Goal: Complete application form

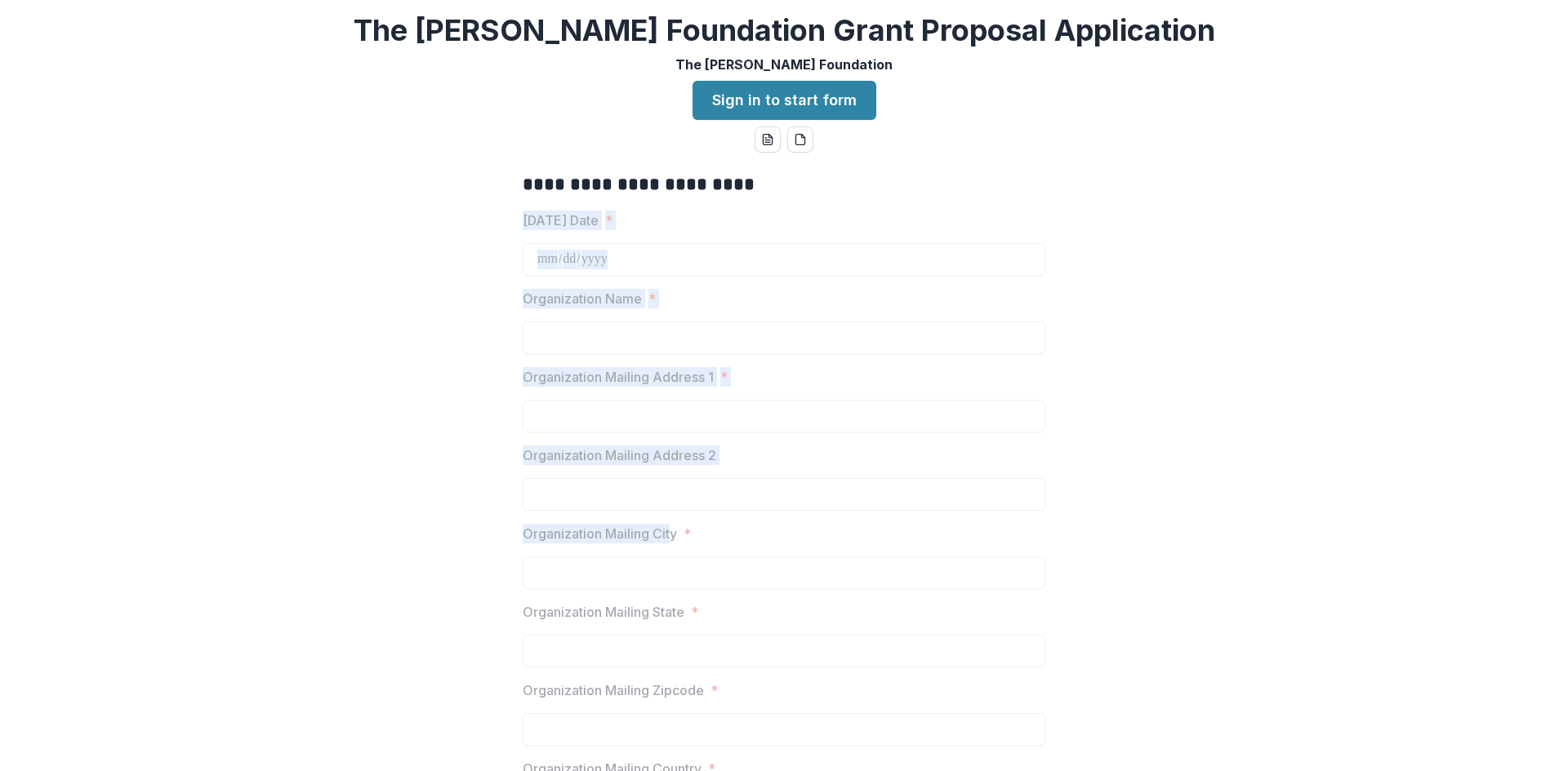
drag, startPoint x: 519, startPoint y: 215, endPoint x: 673, endPoint y: 540, distance: 359.6
click at [800, 102] on link "Sign in to start form" at bounding box center [784, 100] width 184 height 39
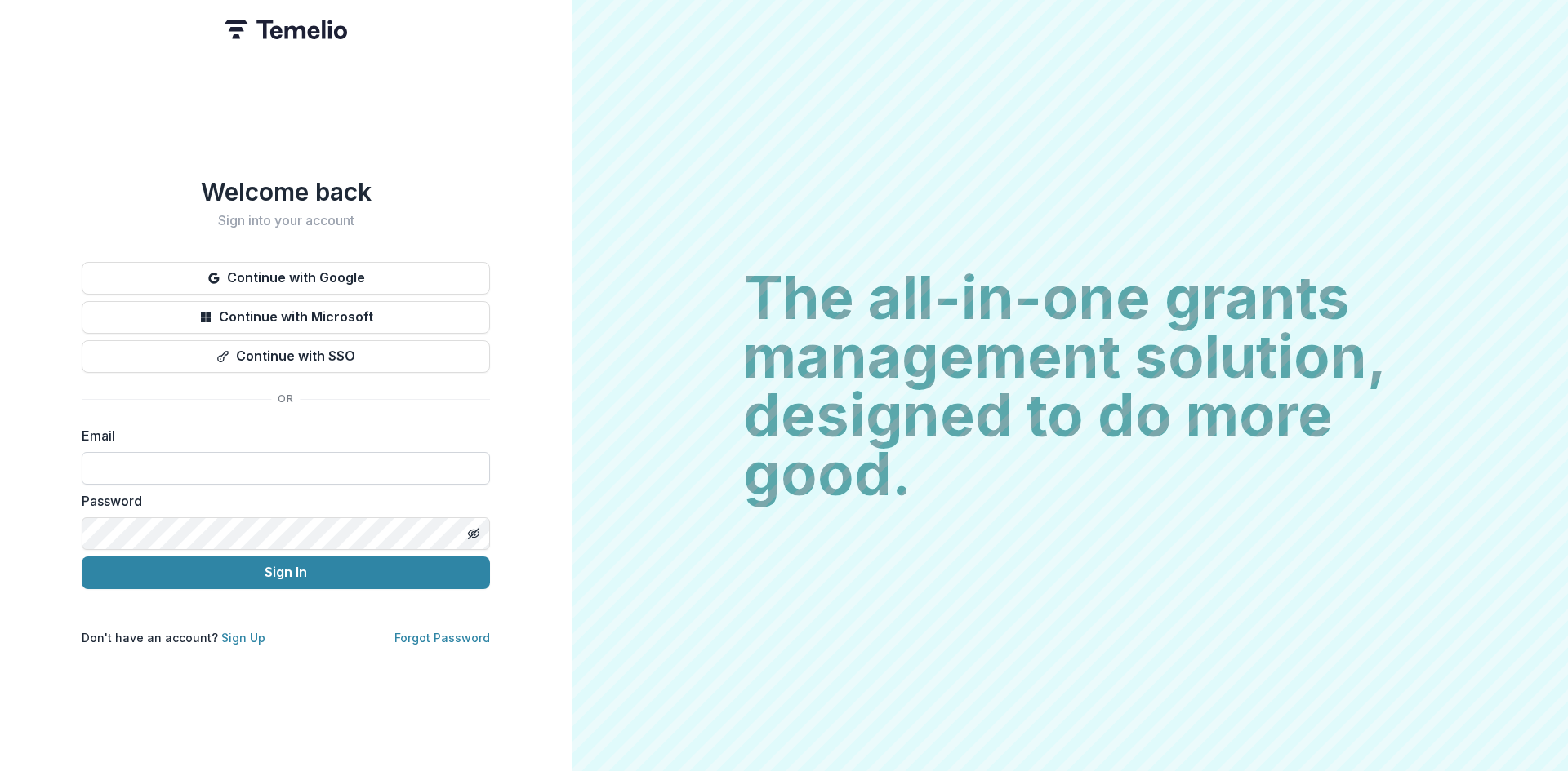
click at [230, 468] on input at bounding box center [286, 468] width 408 height 32
click at [248, 460] on input at bounding box center [286, 468] width 408 height 32
type input "*"
type input "**********"
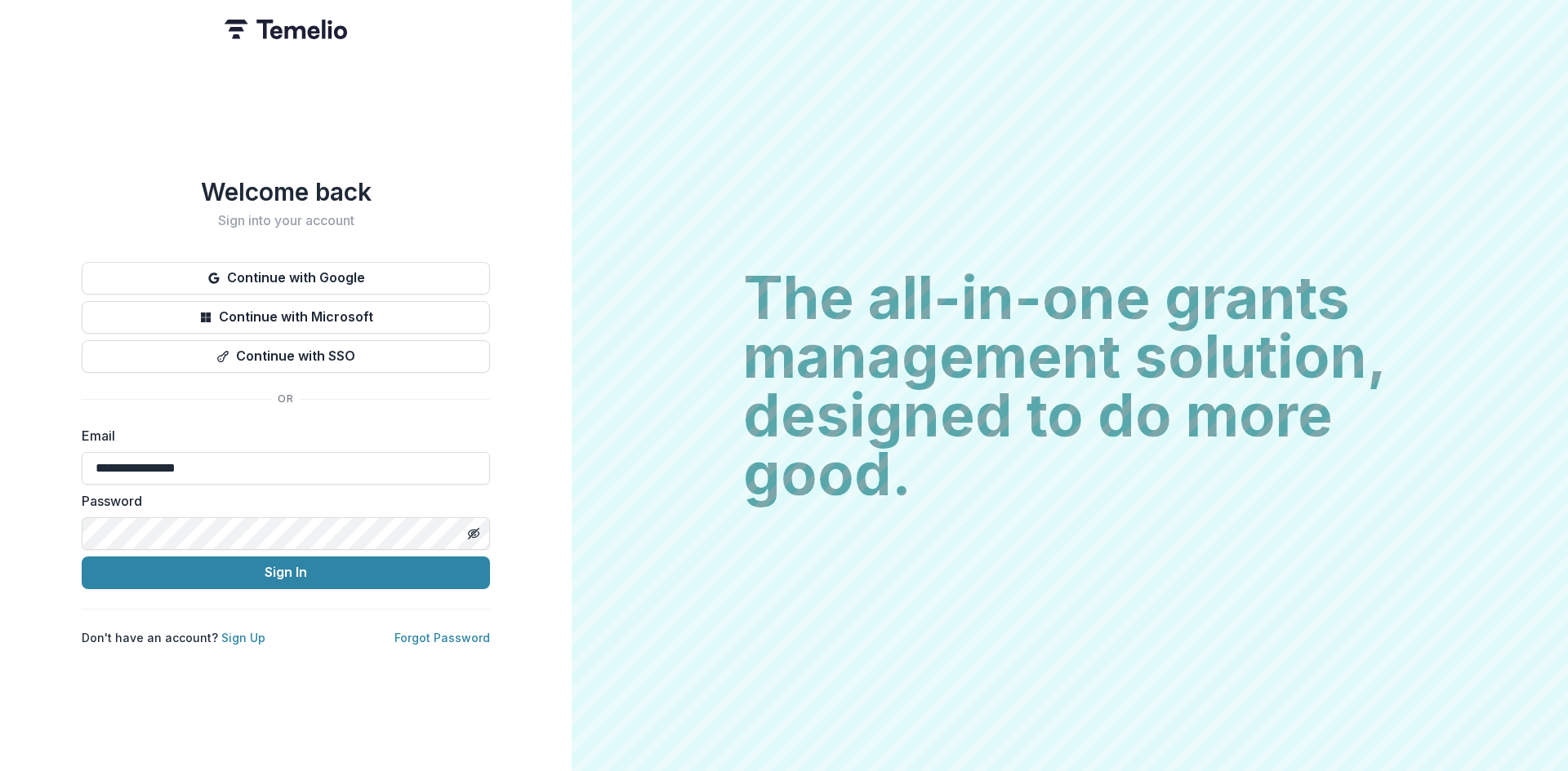
click at [82, 557] on button "Sign In" at bounding box center [286, 572] width 408 height 32
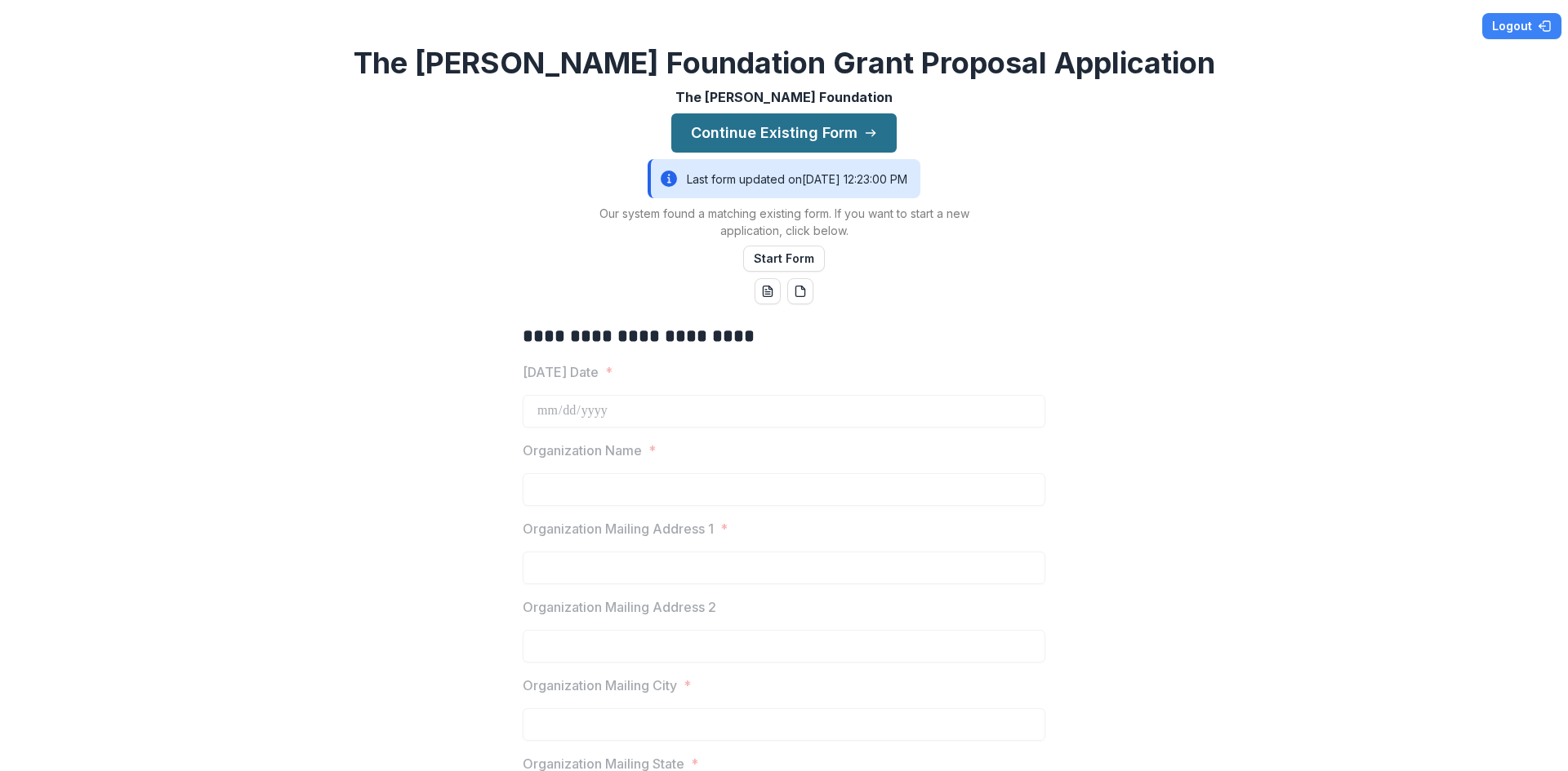
click at [755, 126] on button "Continue Existing Form" at bounding box center [784, 133] width 225 height 39
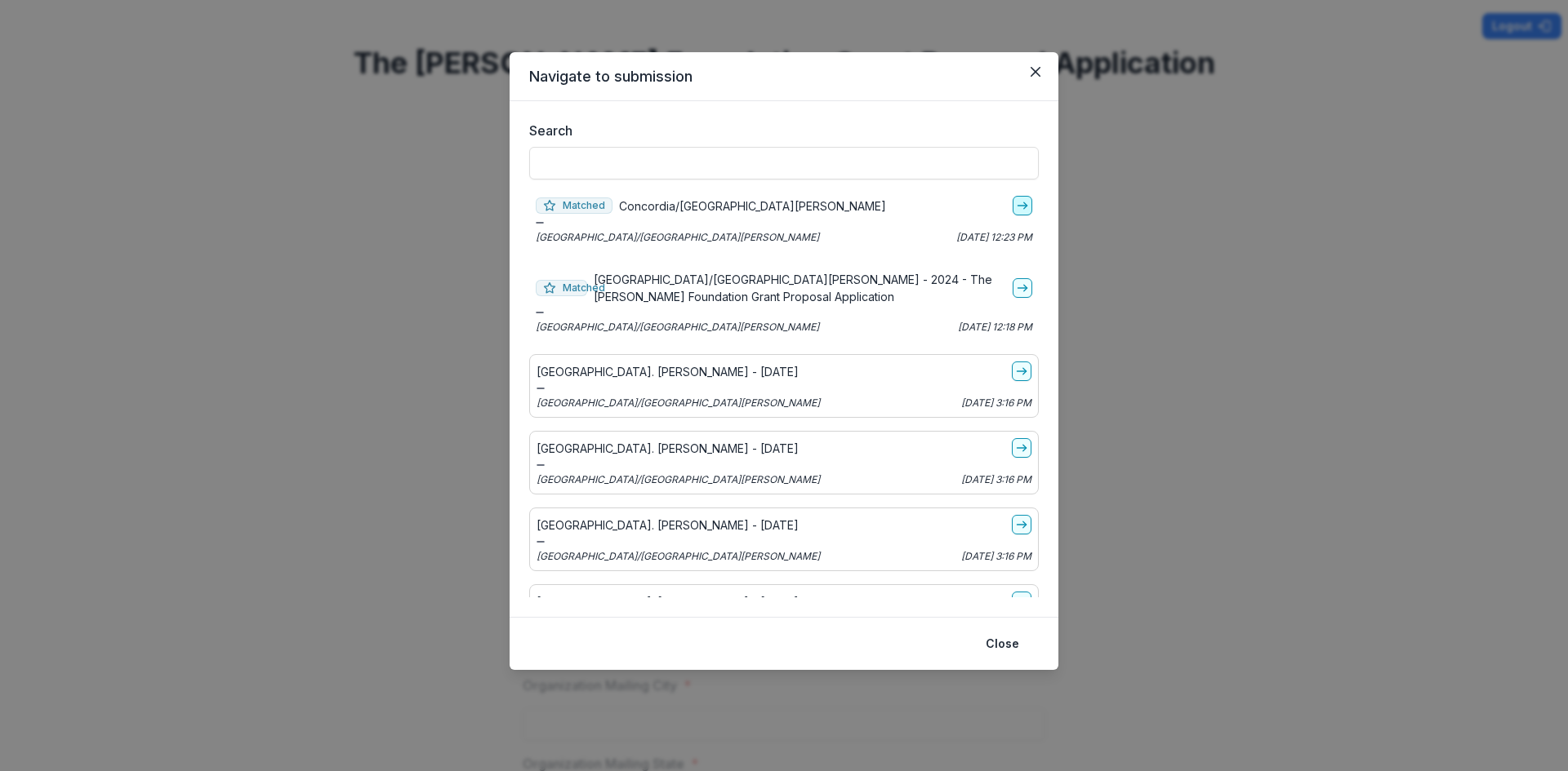
click at [1017, 205] on line "go-to" at bounding box center [1021, 205] width 9 height 0
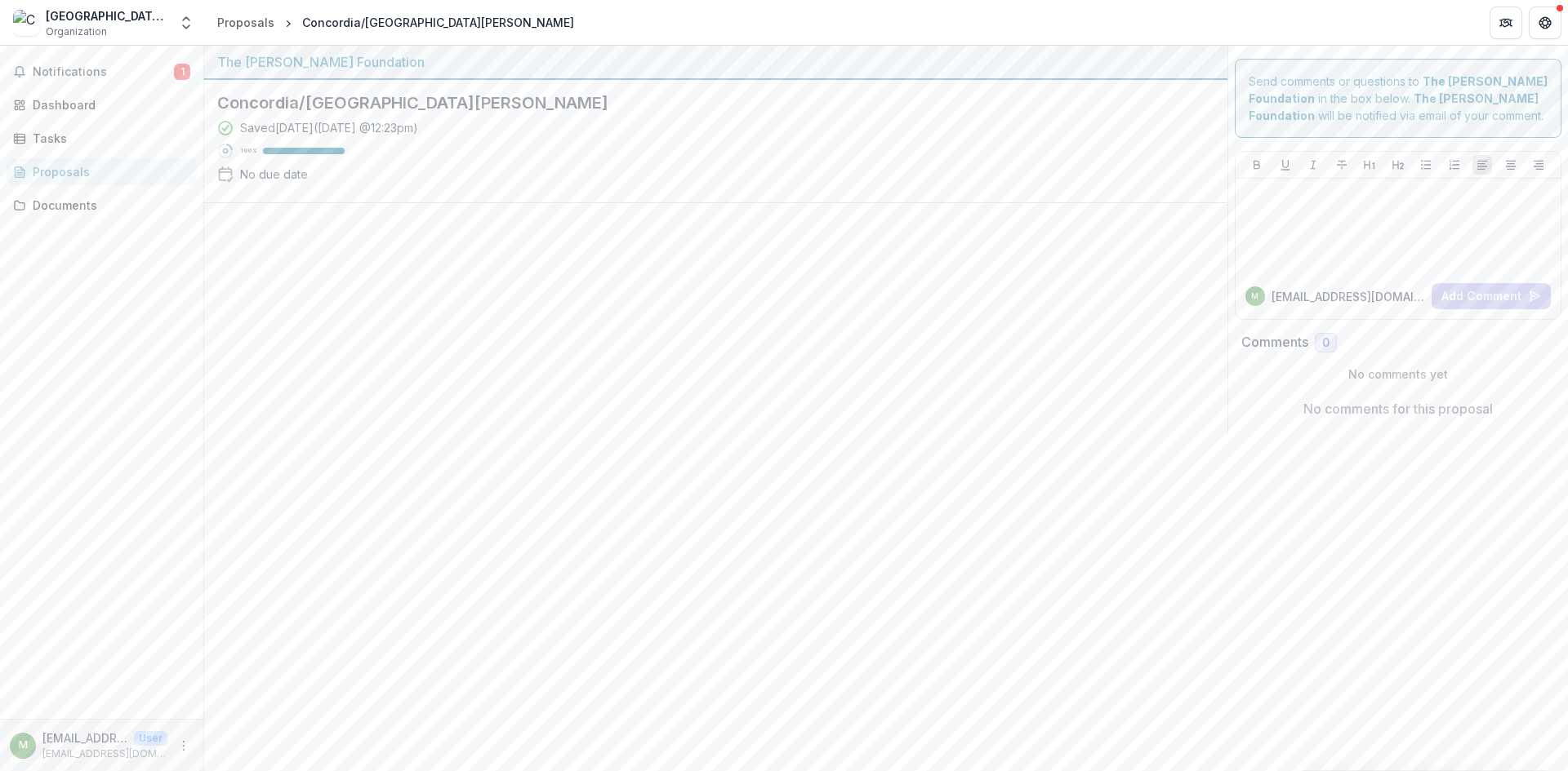
click at [1059, 342] on div at bounding box center [715, 319] width 1023 height 232
click at [1073, 165] on div "Saved [DATE] ( [DATE] 12:23pm ) 100 % No due date" at bounding box center [702, 154] width 971 height 70
click at [323, 110] on h2 "Concordia/[GEOGRAPHIC_DATA][PERSON_NAME]" at bounding box center [702, 103] width 971 height 20
click at [276, 172] on div "No due date" at bounding box center [274, 174] width 68 height 17
click at [134, 77] on span "Notifications" at bounding box center [103, 72] width 142 height 14
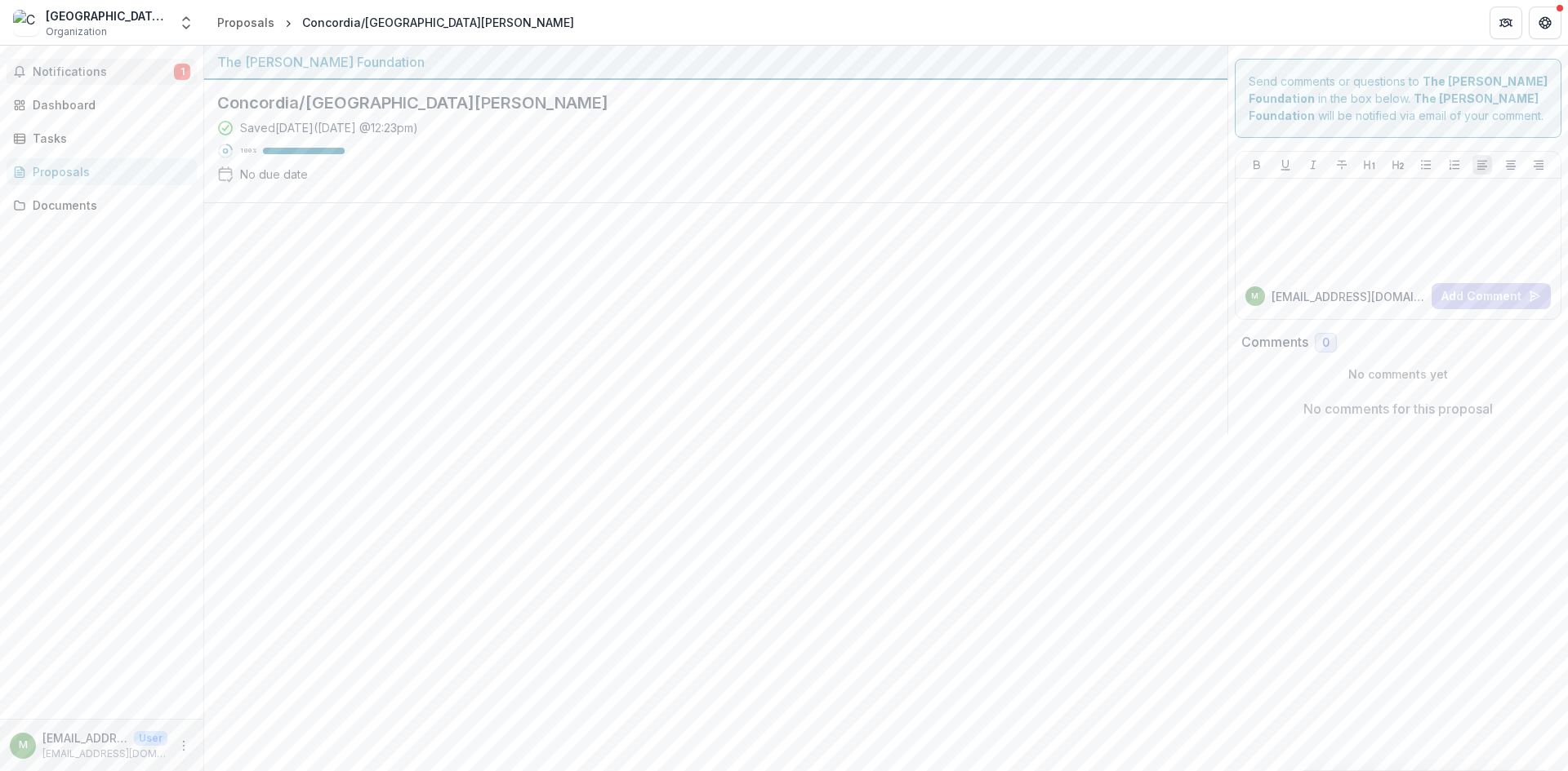
click at [290, 296] on div at bounding box center [715, 319] width 1023 height 232
click at [75, 118] on div "Notifications 1 Dashboard Tasks Proposals Documents" at bounding box center [101, 382] width 203 height 673
click at [71, 102] on div "Dashboard" at bounding box center [108, 104] width 151 height 17
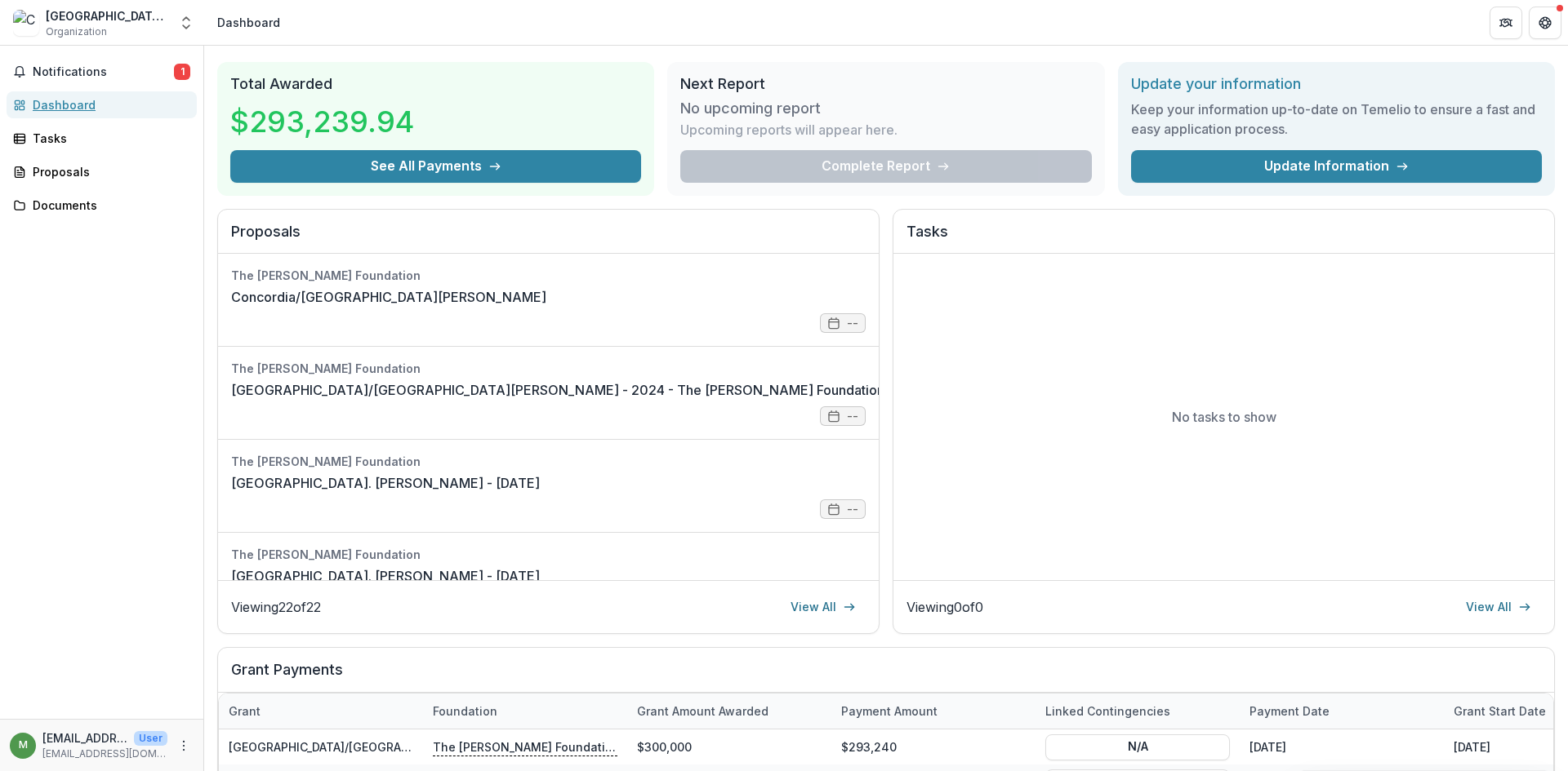
scroll to position [54, 0]
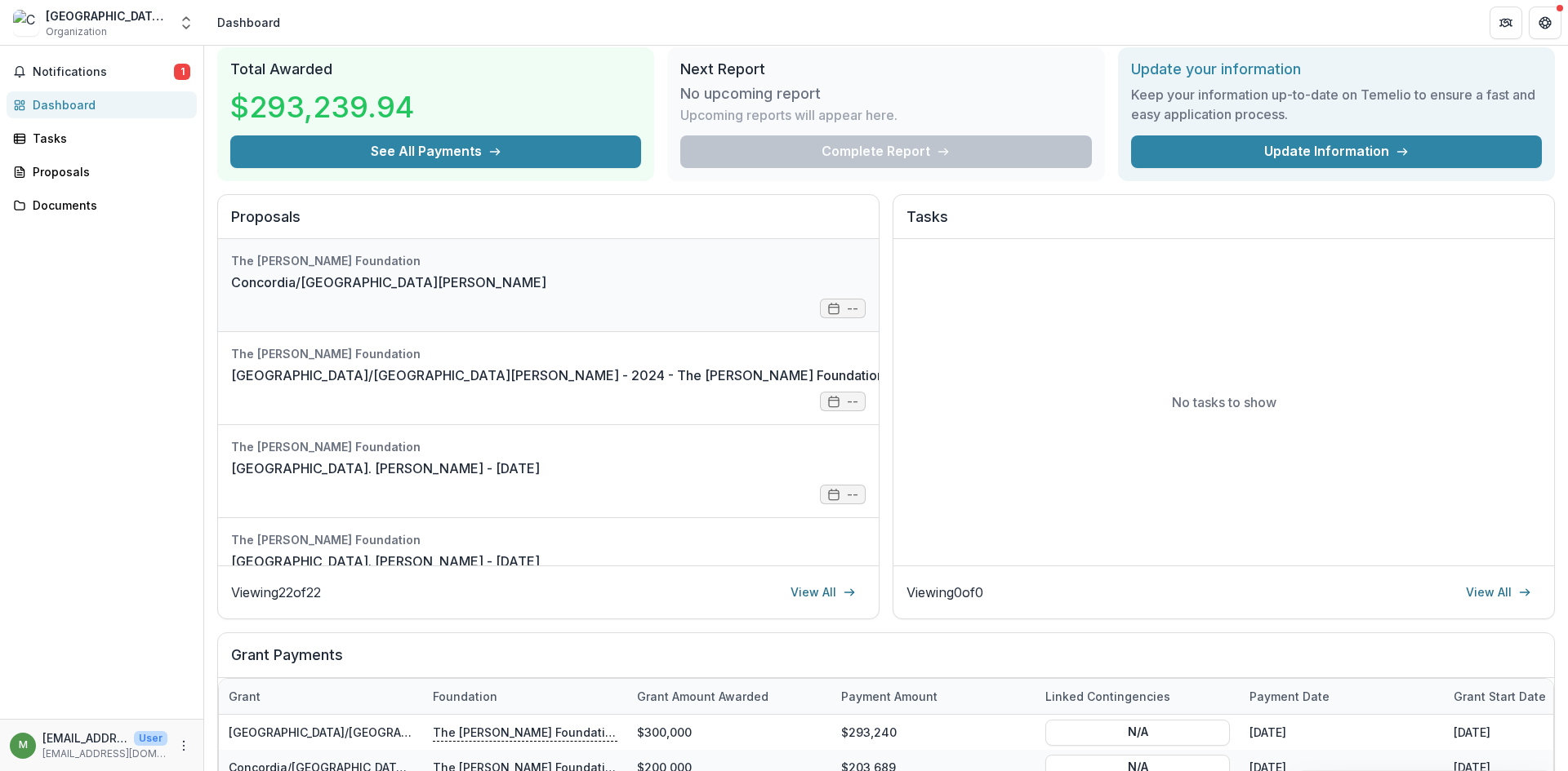
click at [299, 280] on link "Concordia/[GEOGRAPHIC_DATA][PERSON_NAME]" at bounding box center [388, 282] width 315 height 20
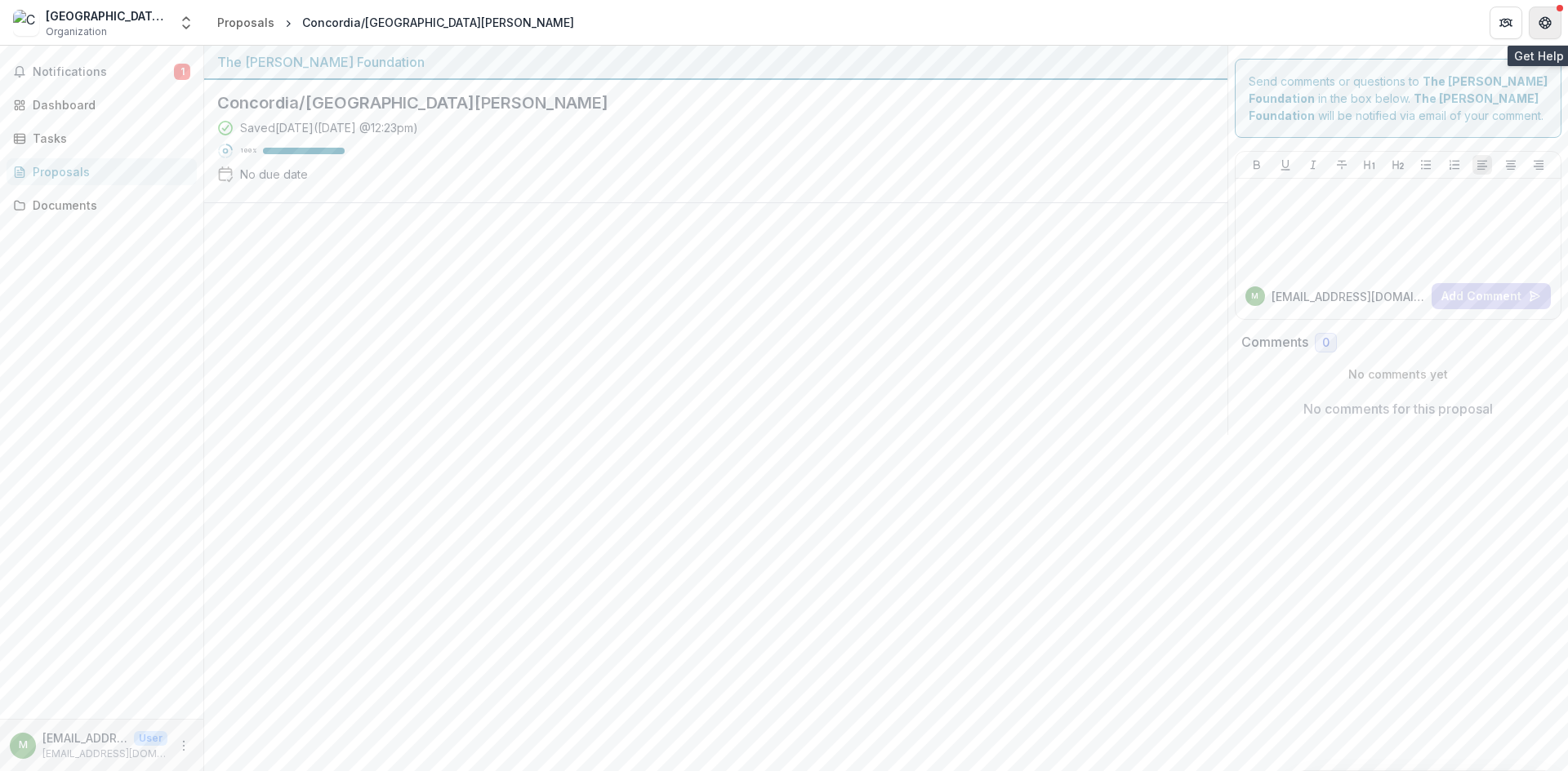
click at [1547, 25] on icon "Get Help" at bounding box center [1546, 25] width 2 height 2
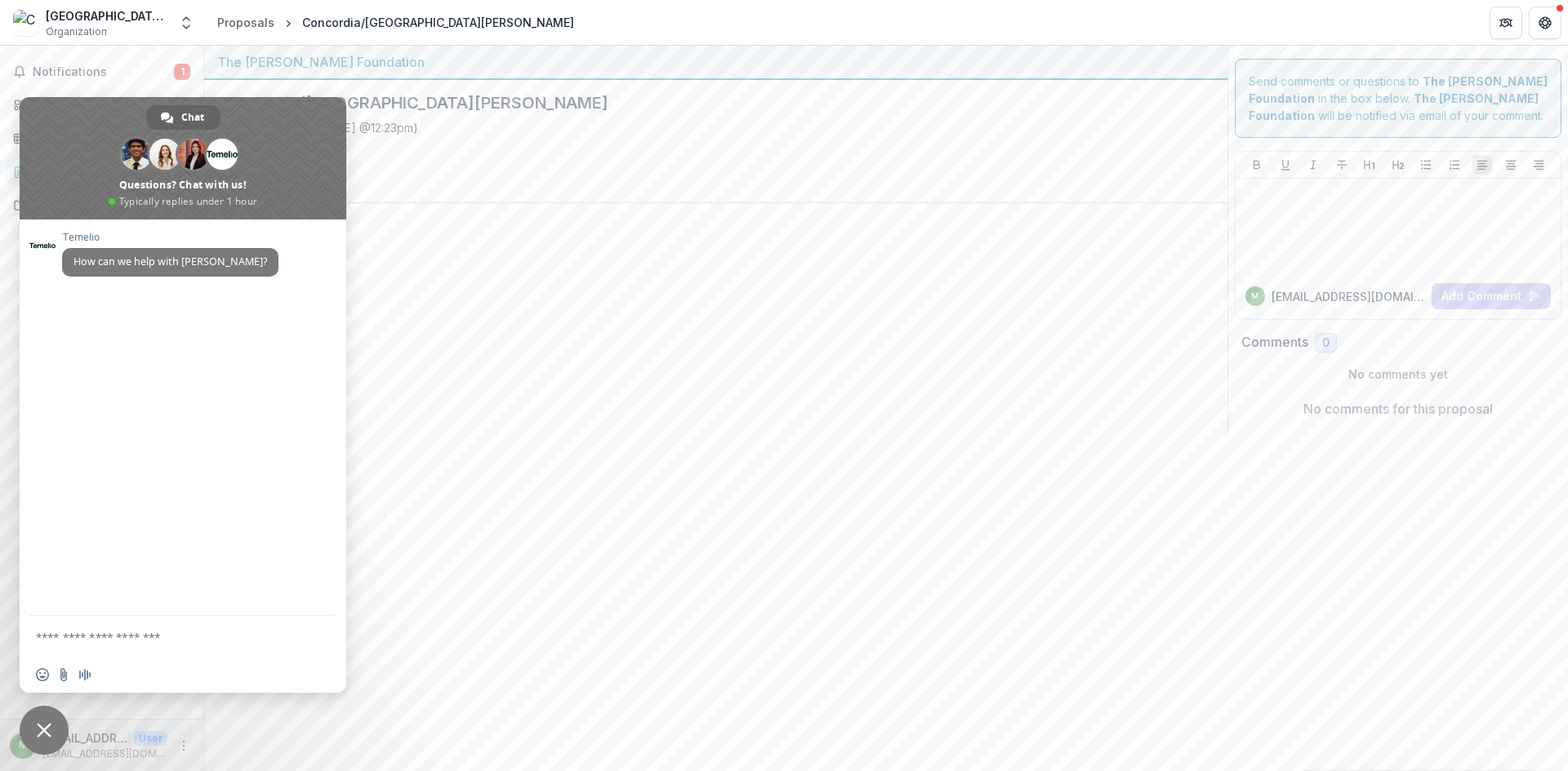
click at [1144, 219] on div at bounding box center [715, 319] width 1023 height 232
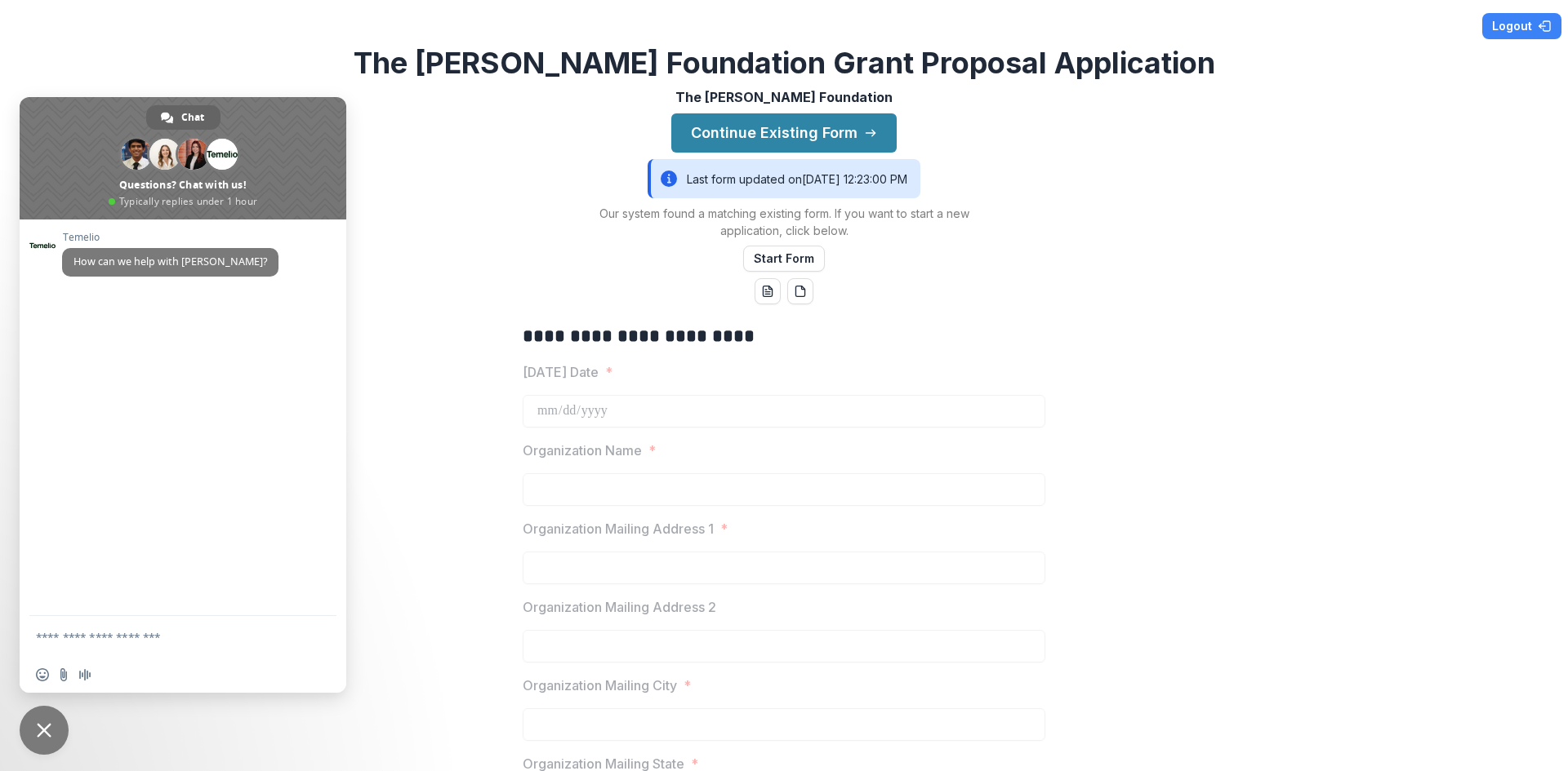
click at [41, 731] on span "Close chat" at bounding box center [44, 730] width 15 height 15
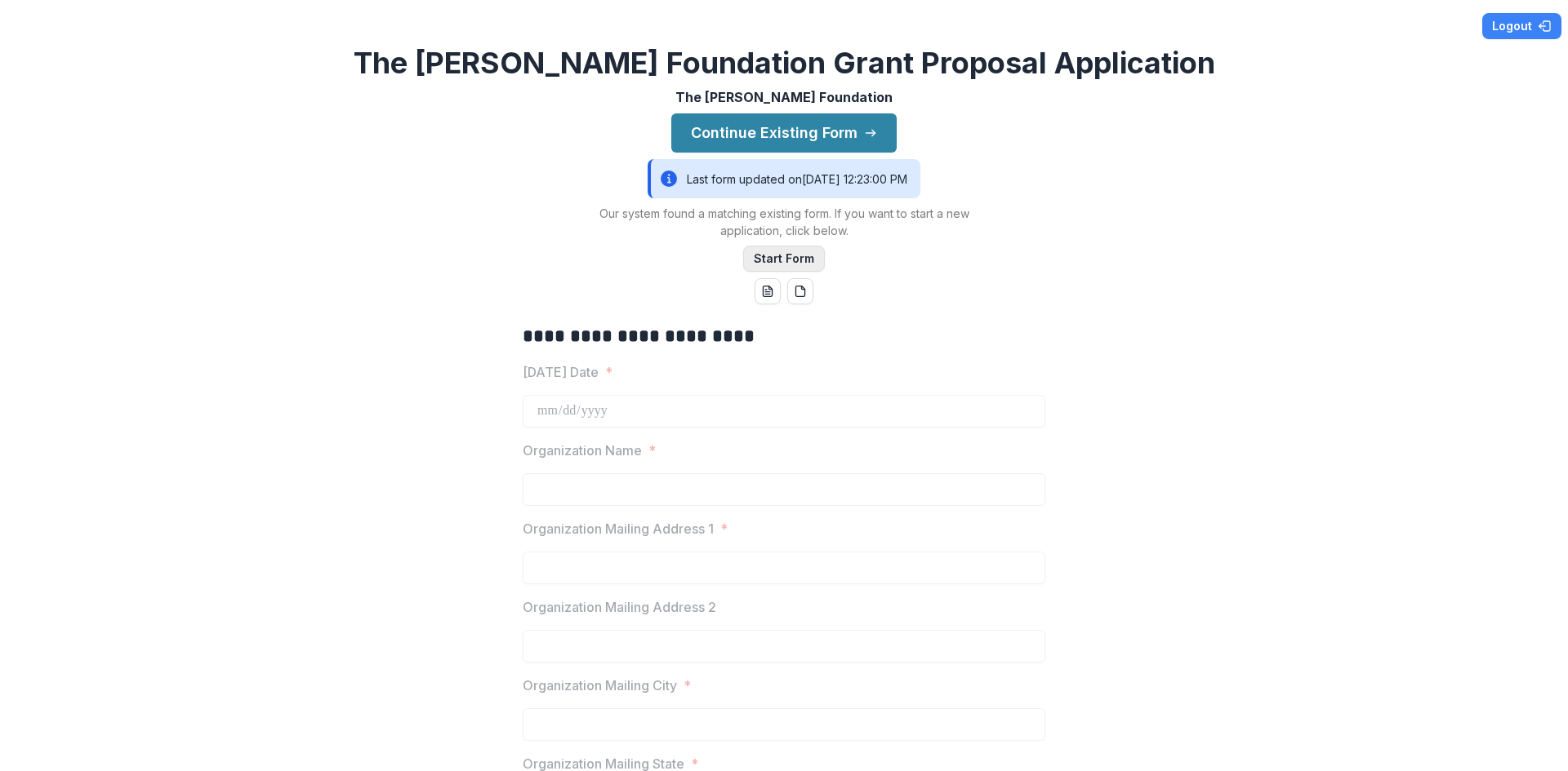
click at [793, 249] on button "Start Form" at bounding box center [784, 259] width 82 height 27
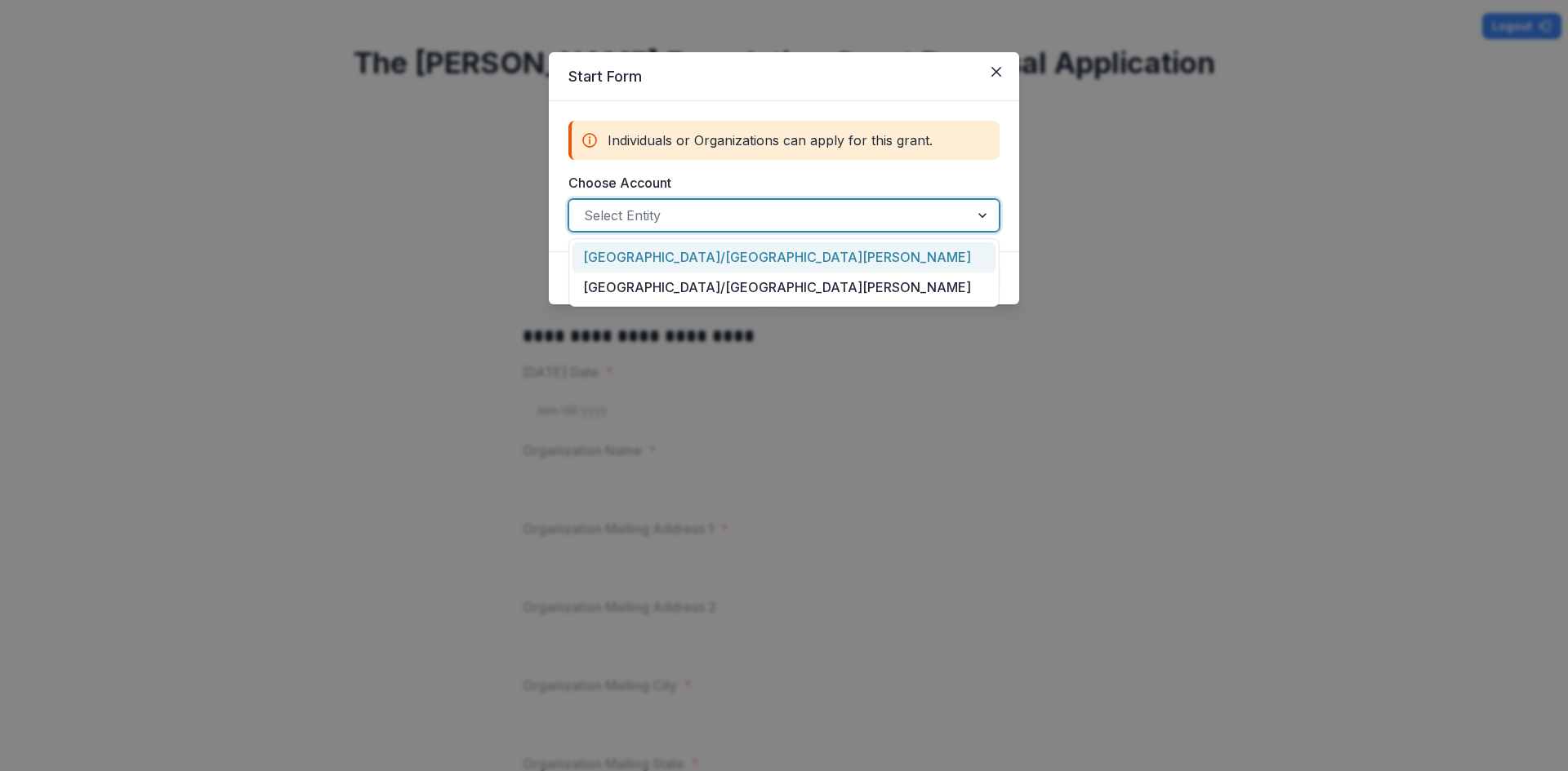
click at [884, 204] on div at bounding box center [770, 215] width 371 height 23
click at [847, 255] on div "[GEOGRAPHIC_DATA]/[GEOGRAPHIC_DATA][PERSON_NAME]" at bounding box center [784, 258] width 423 height 30
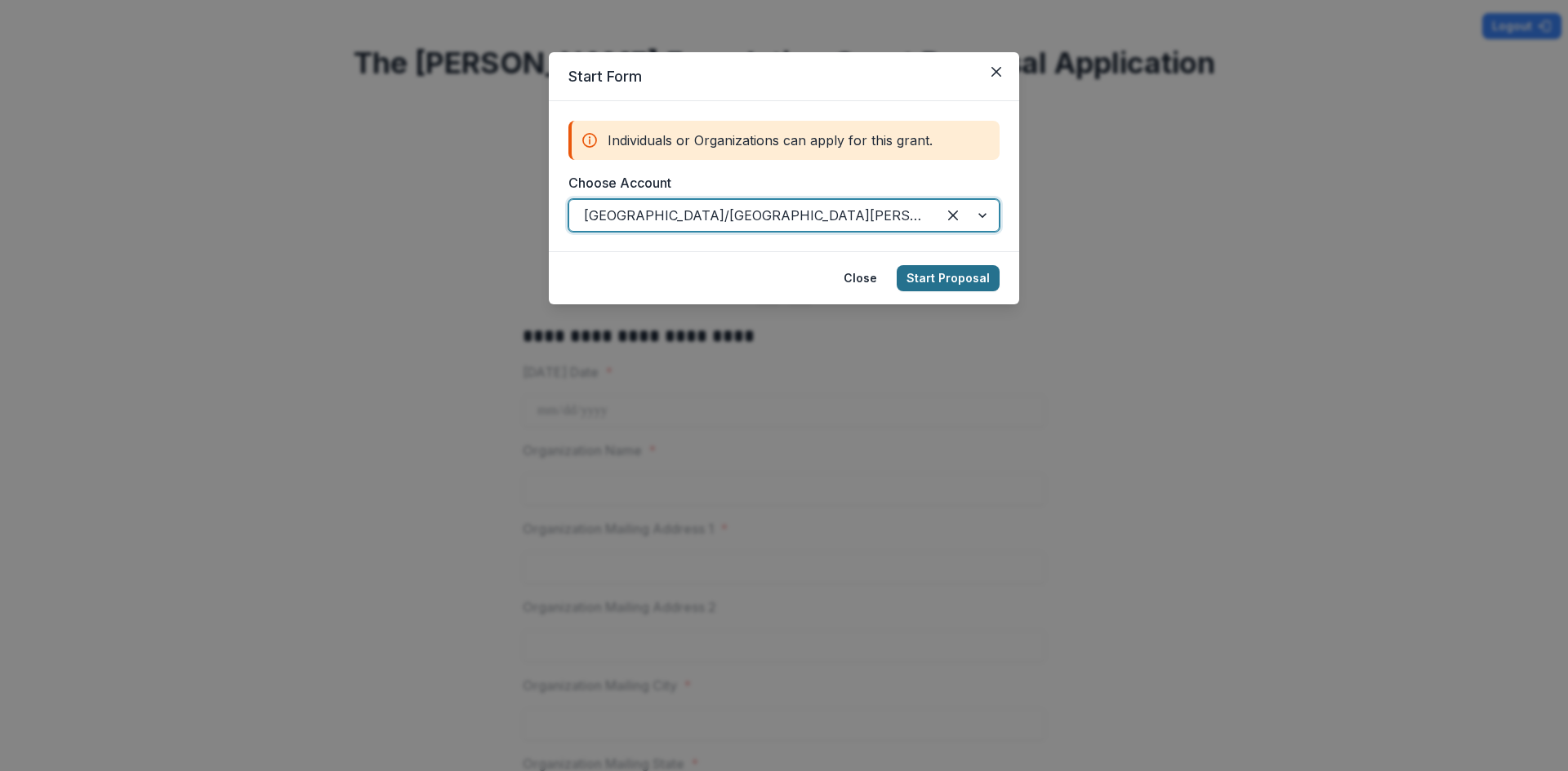
click at [943, 270] on button "Start Proposal" at bounding box center [948, 278] width 103 height 27
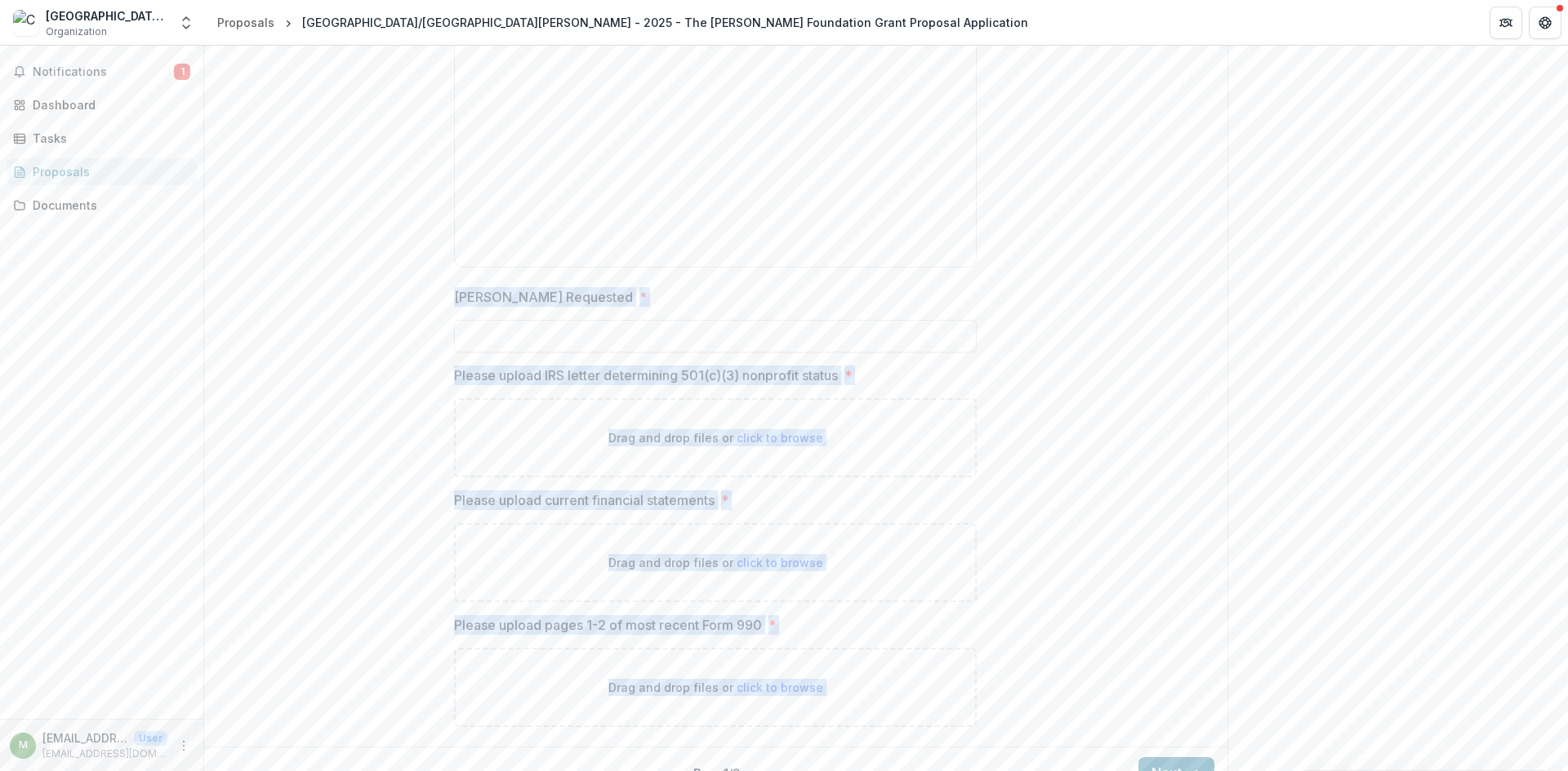
scroll to position [2031, 0]
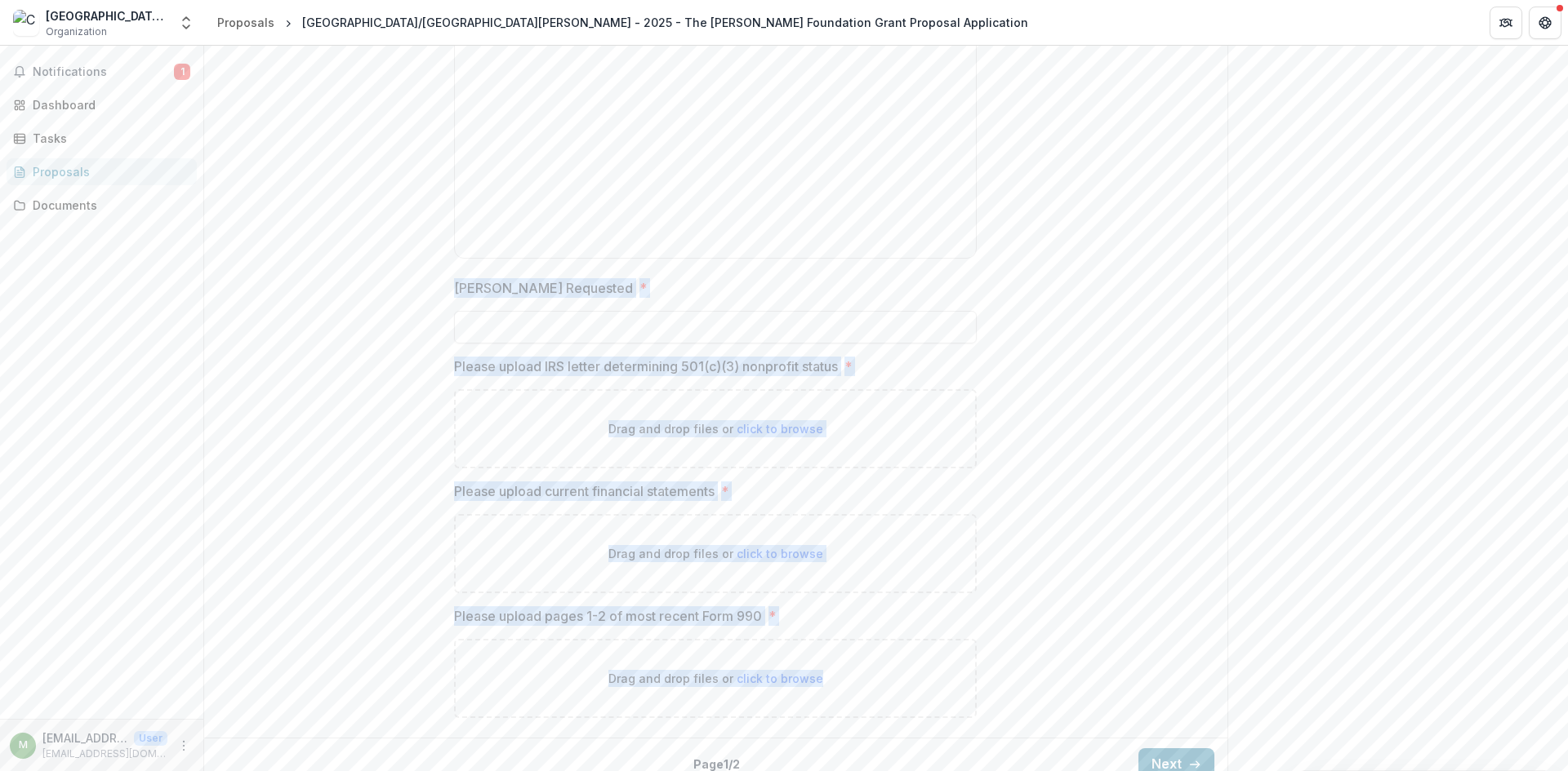
drag, startPoint x: 457, startPoint y: 303, endPoint x: 1030, endPoint y: 672, distance: 681.5
copy div "**********"
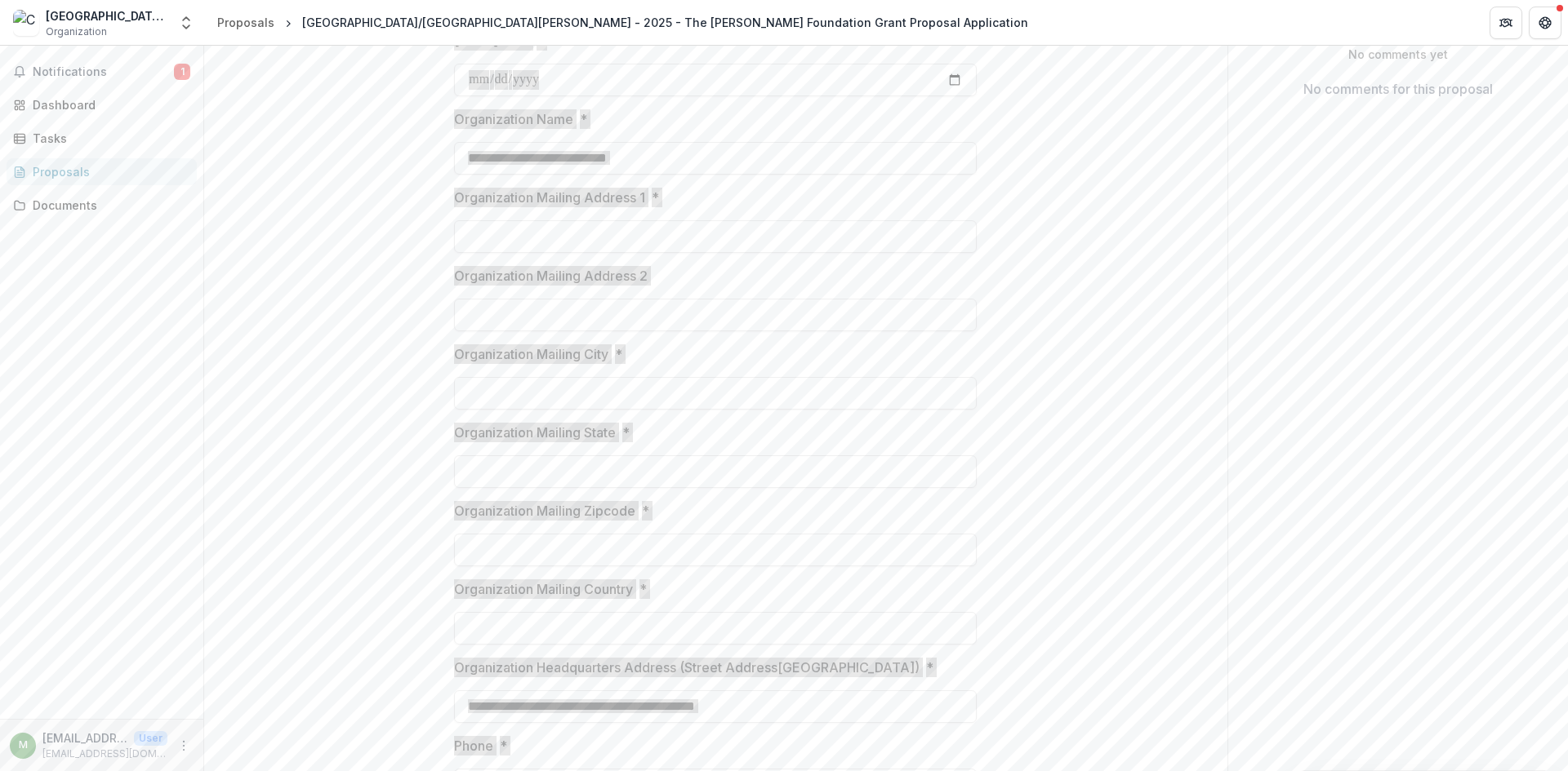
scroll to position [0, 0]
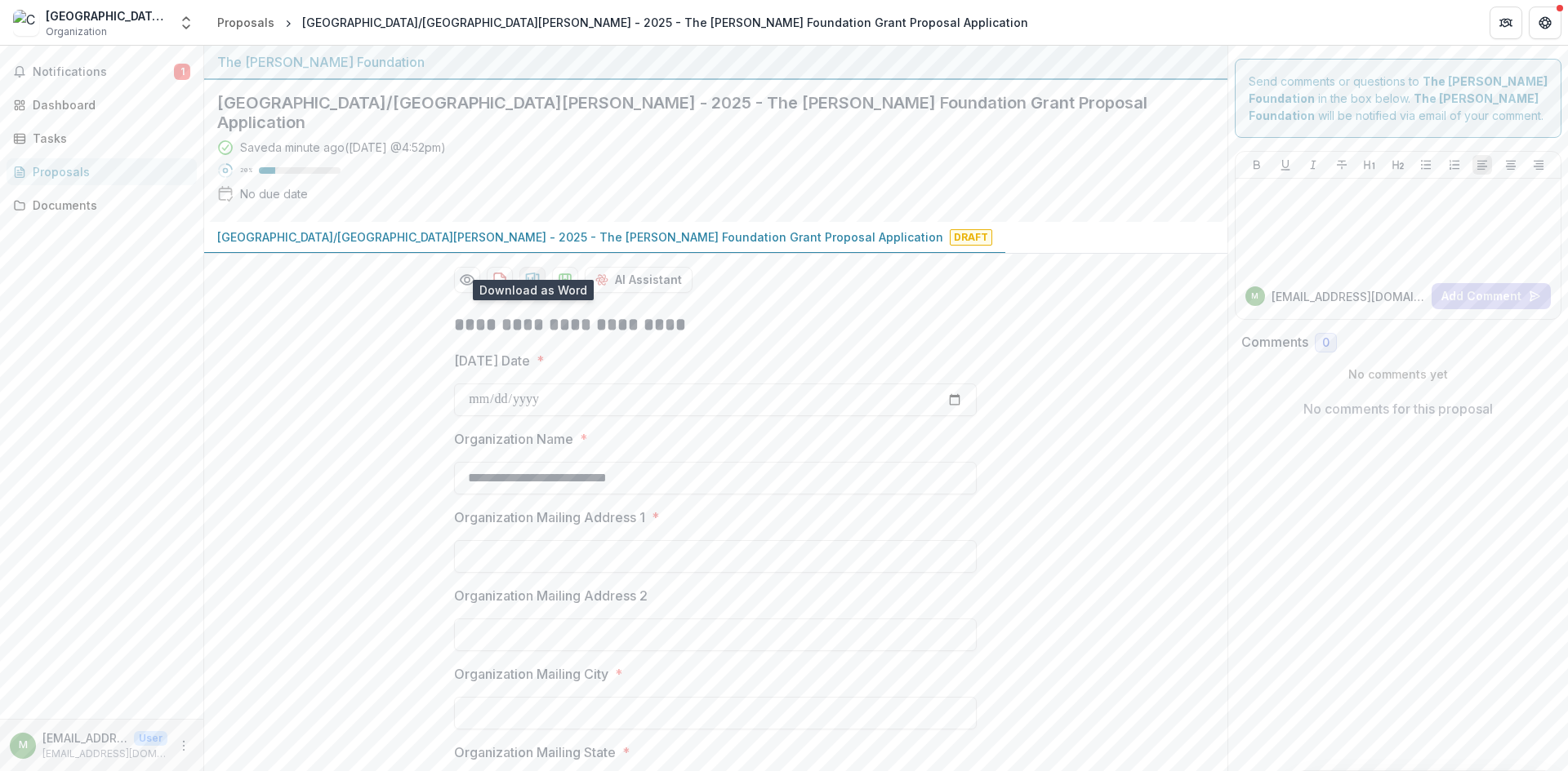
click at [524, 272] on icon "download-proposal" at bounding box center [533, 280] width 17 height 17
